Goal: Transaction & Acquisition: Download file/media

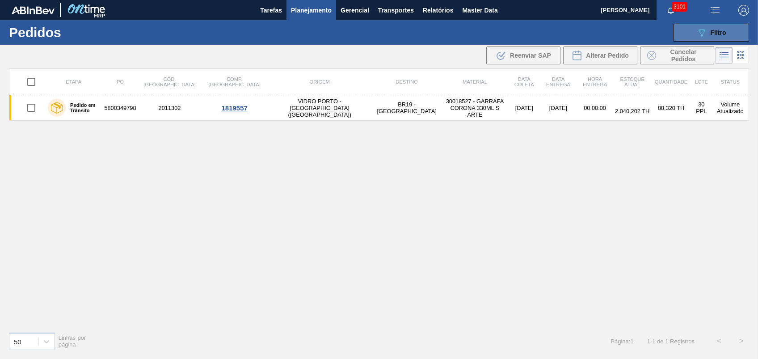
click at [697, 31] on icon "089F7B8B-B2A5-4AFE-B5C0-19BA573D28AC" at bounding box center [701, 32] width 11 height 11
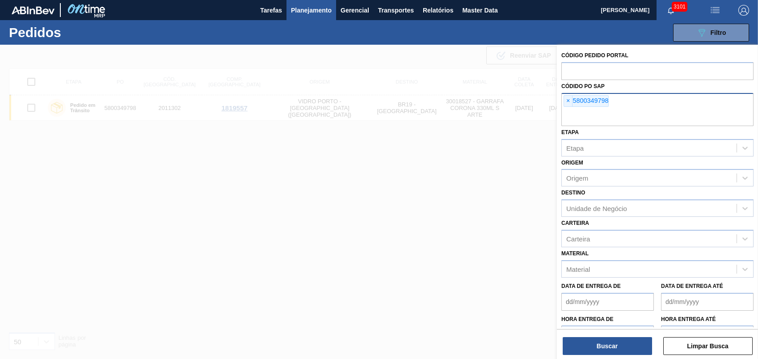
click at [568, 100] on span "×" at bounding box center [568, 101] width 8 height 11
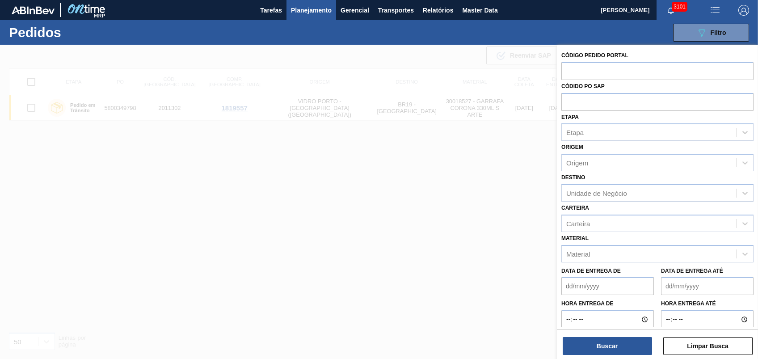
paste input "5800336822"
type input "5800336822"
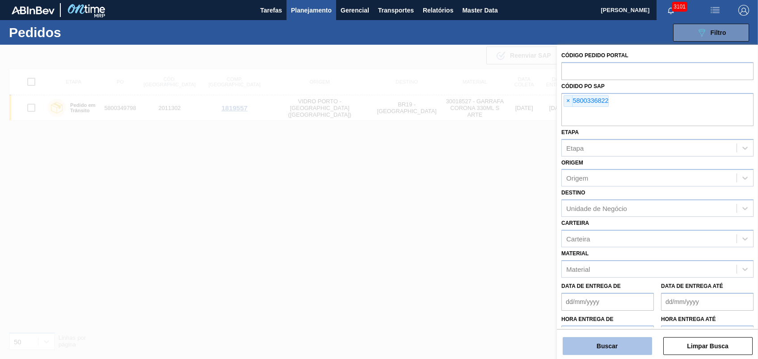
click at [605, 347] on button "Buscar" at bounding box center [607, 346] width 89 height 18
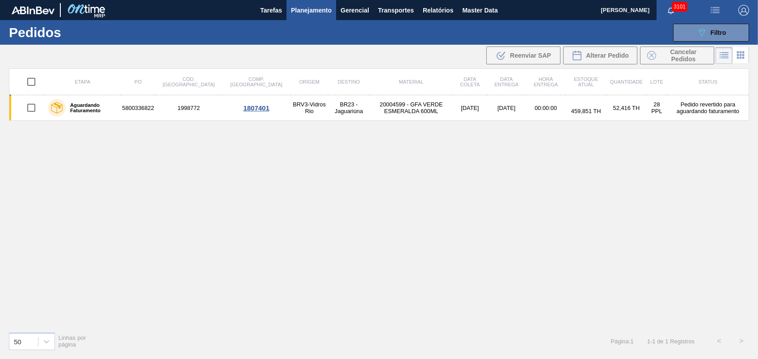
click at [679, 105] on td "Pedido revertido para aguardando faturamento" at bounding box center [708, 107] width 82 height 25
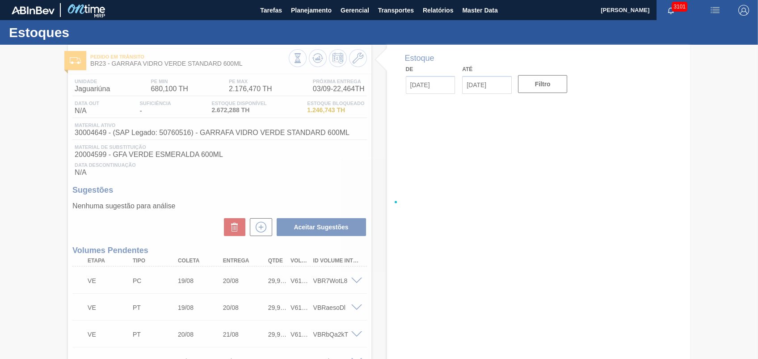
type input "[DATE]"
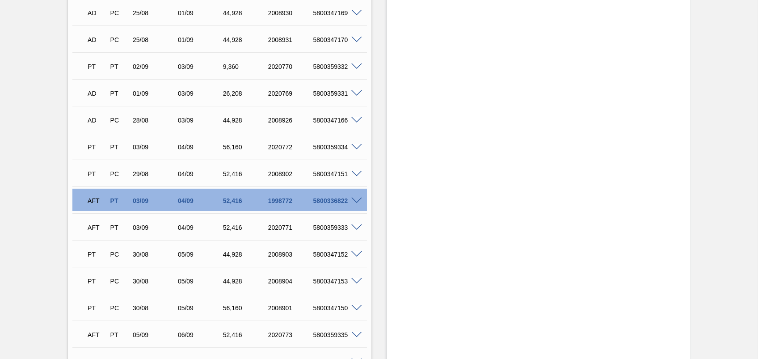
scroll to position [1490, 0]
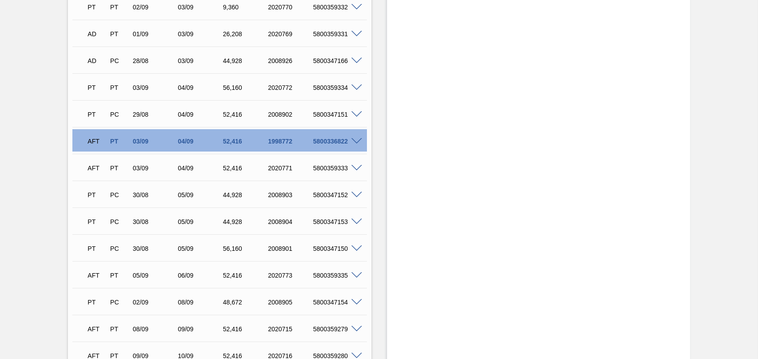
click at [352, 145] on div "5800336822" at bounding box center [336, 141] width 50 height 7
click at [354, 140] on span at bounding box center [356, 141] width 11 height 7
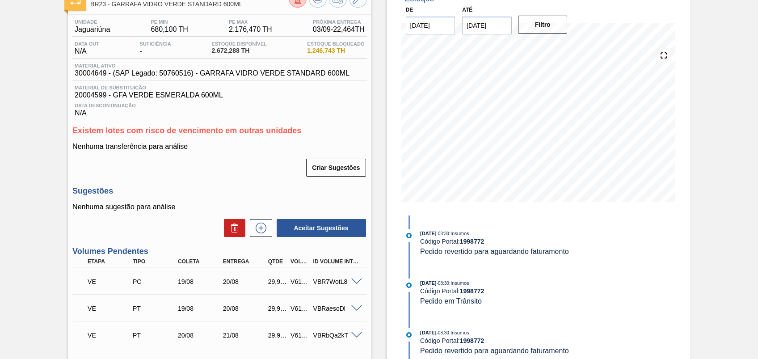
scroll to position [0, 0]
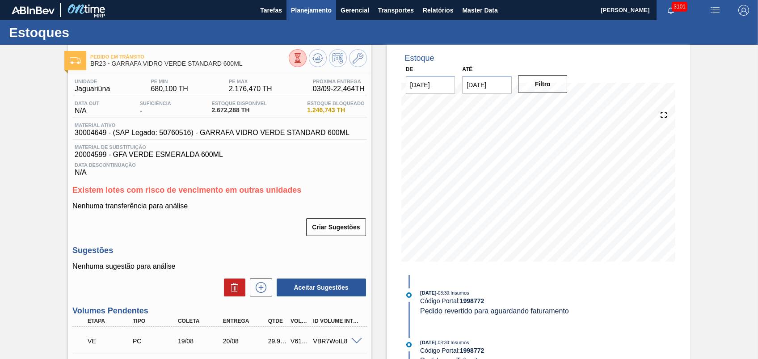
click at [304, 18] on button "Planejamento" at bounding box center [312, 10] width 50 height 20
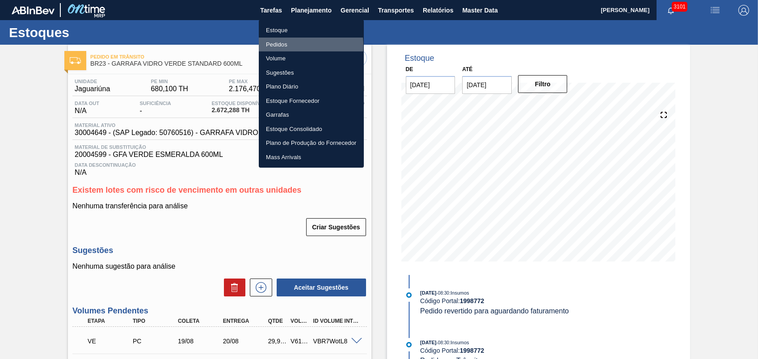
click at [278, 46] on li "Pedidos" at bounding box center [311, 45] width 105 height 14
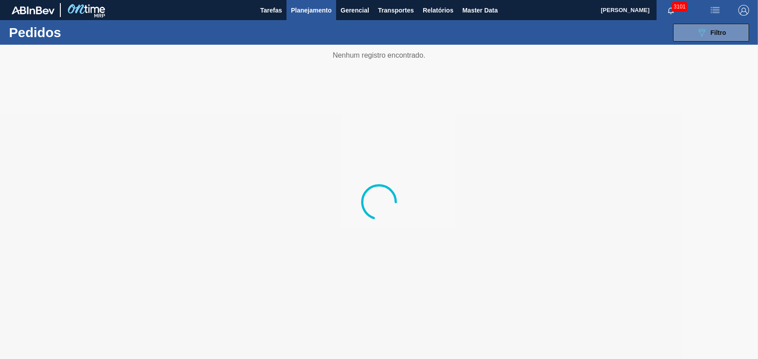
click at [704, 42] on div "089F7B8B-B2A5-4AFE-B5C0-19BA573D28AC Filtro Código Pedido Portal Códido PO SAP …" at bounding box center [447, 32] width 614 height 27
click at [705, 34] on icon "089F7B8B-B2A5-4AFE-B5C0-19BA573D28AC" at bounding box center [701, 32] width 11 height 11
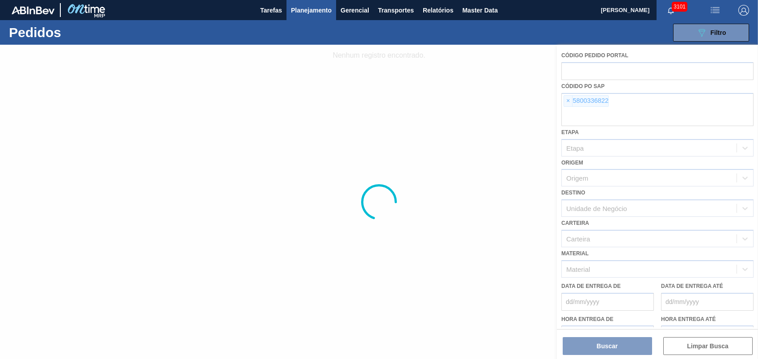
click at [569, 98] on div at bounding box center [379, 202] width 758 height 314
click at [568, 98] on div at bounding box center [379, 202] width 758 height 314
click at [568, 98] on span "×" at bounding box center [568, 101] width 8 height 11
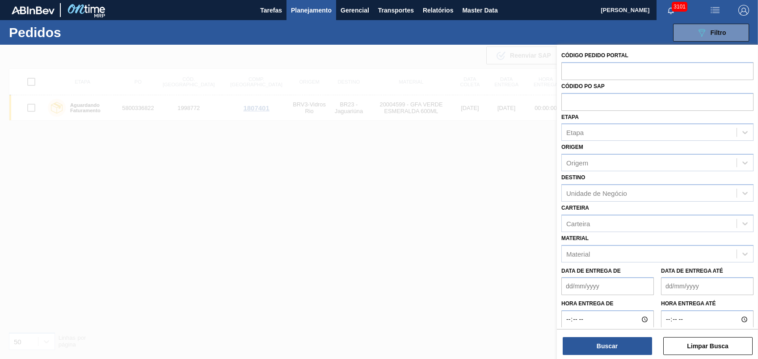
click at [568, 98] on input "text" at bounding box center [657, 101] width 192 height 17
paste input "5800361347"
type input "5800361347"
click at [603, 347] on button "Buscar" at bounding box center [607, 346] width 89 height 18
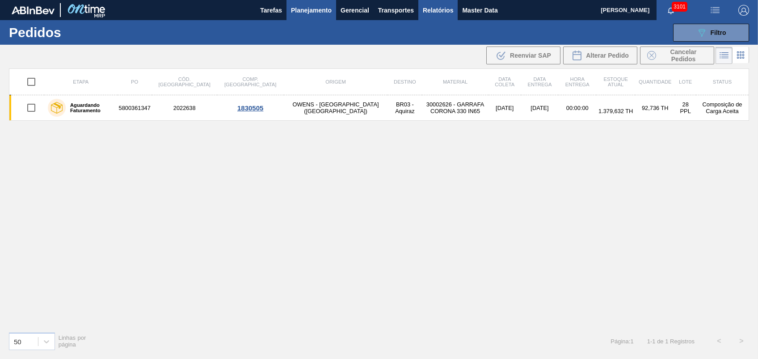
click at [436, 12] on span "Relatórios" at bounding box center [438, 10] width 30 height 11
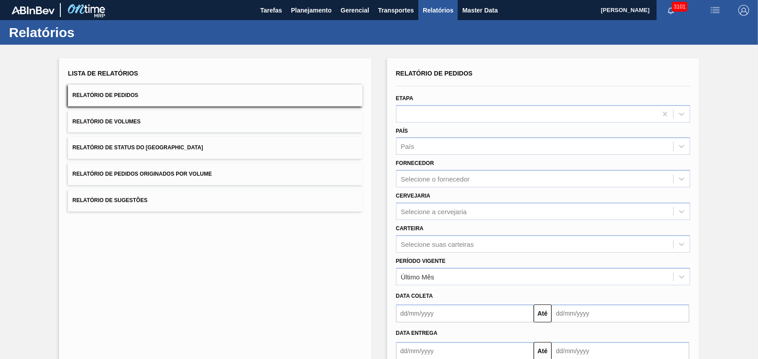
click at [165, 173] on span "Relatório de Pedidos Originados por Volume" at bounding box center [141, 174] width 139 height 6
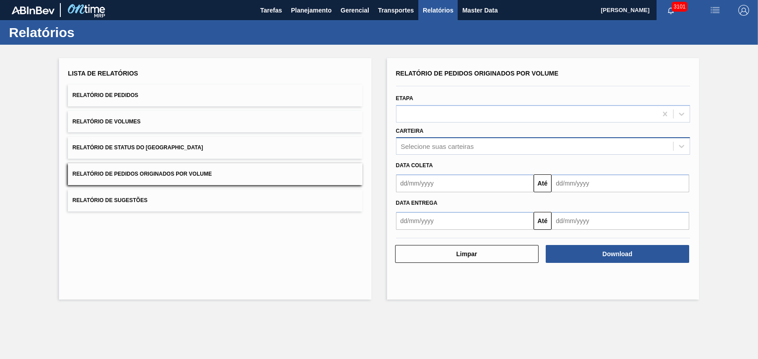
click at [435, 140] on div "Selecione suas carteiras" at bounding box center [535, 146] width 277 height 13
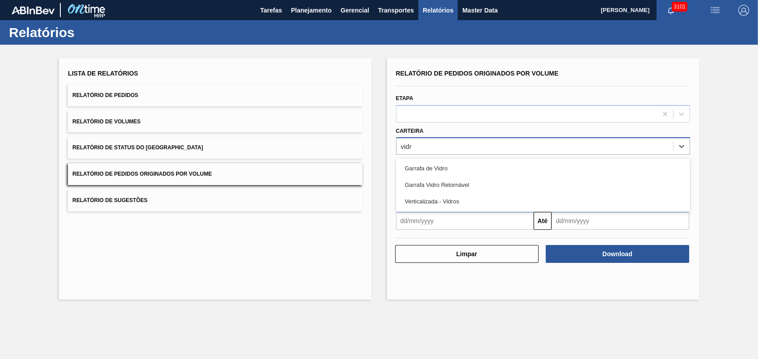
type input "vidro"
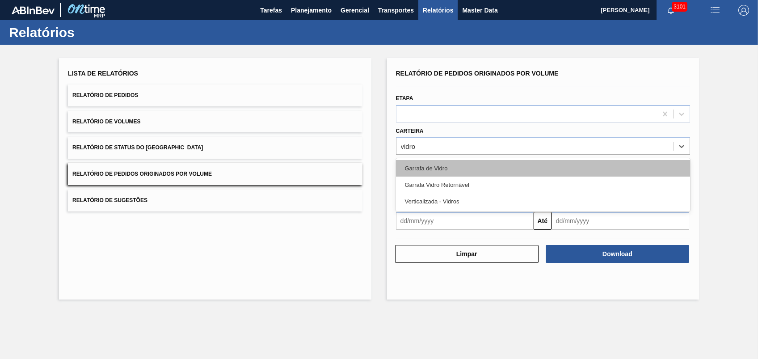
click at [424, 169] on div "Garrafa de Vidro" at bounding box center [543, 168] width 294 height 17
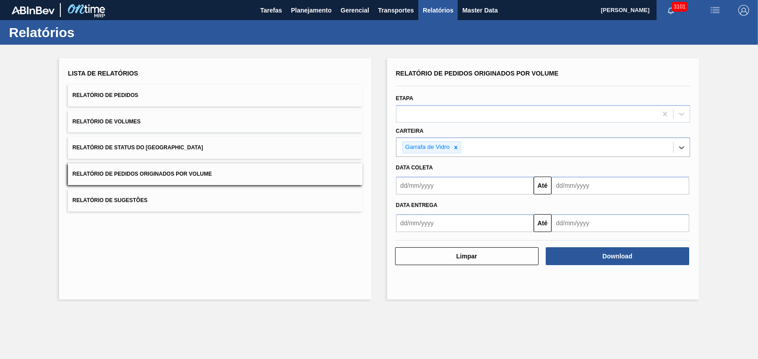
click at [458, 187] on input "text" at bounding box center [465, 186] width 138 height 18
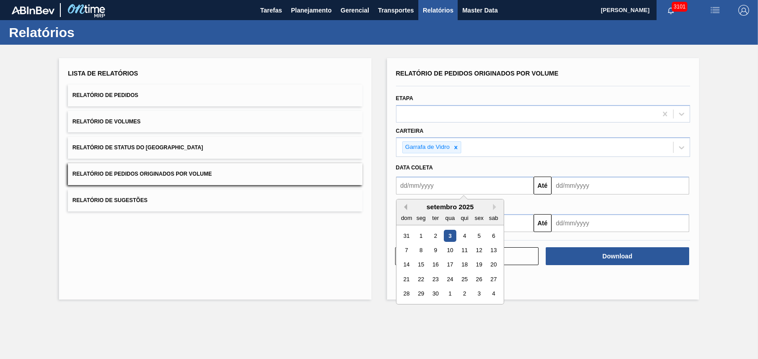
click at [405, 205] on button "Previous Month" at bounding box center [404, 207] width 6 height 6
drag, startPoint x: 470, startPoint y: 234, endPoint x: 478, endPoint y: 234, distance: 8.1
click at [478, 234] on div "27 28 29 30 31 1 2" at bounding box center [449, 235] width 101 height 14
click at [478, 235] on div "1" at bounding box center [479, 236] width 12 height 12
type input "[DATE]"
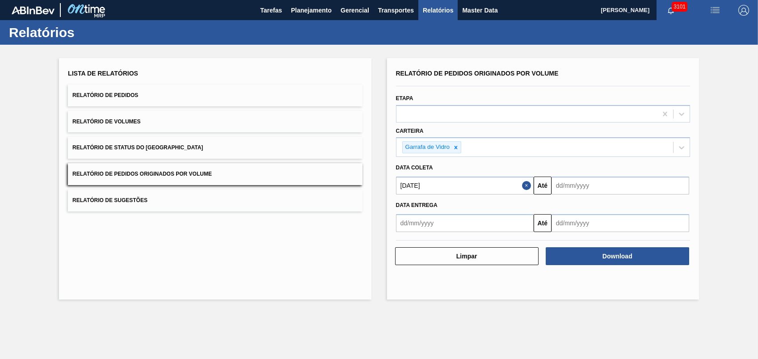
click at [565, 185] on input "text" at bounding box center [621, 186] width 138 height 18
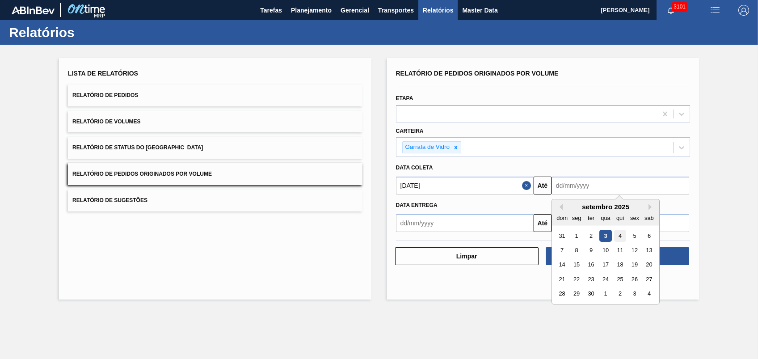
click at [623, 236] on div "4" at bounding box center [620, 236] width 12 height 12
type input "[DATE]"
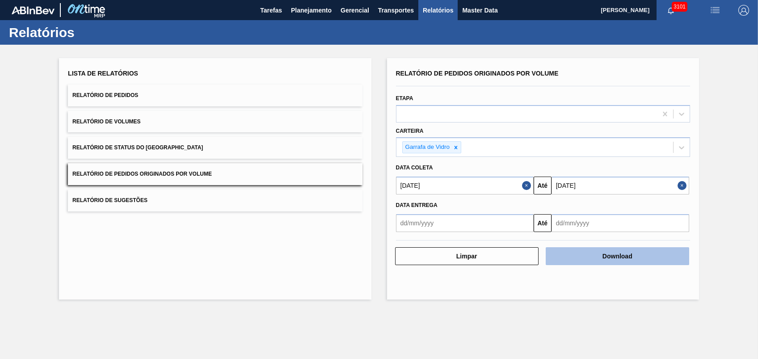
click at [633, 254] on button "Download" at bounding box center [617, 256] width 143 height 18
